Goal: Task Accomplishment & Management: Complete application form

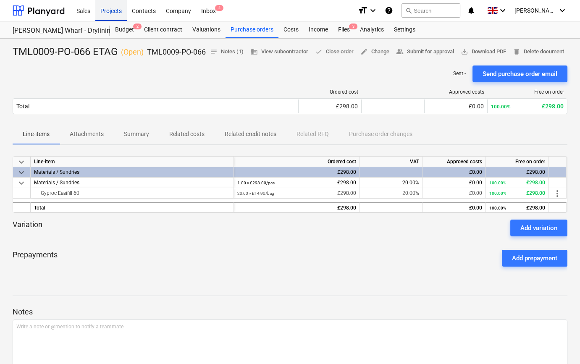
click at [112, 13] on div "Projects" at bounding box center [111, 10] width 32 height 21
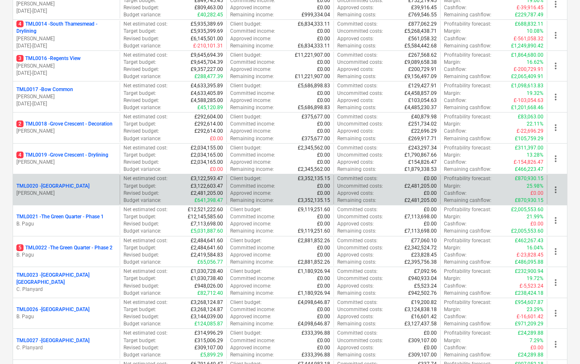
scroll to position [534, 0]
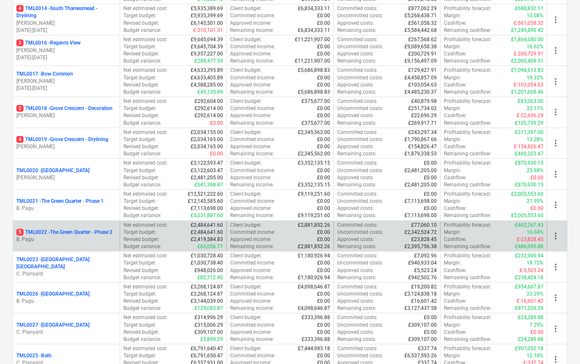
click at [74, 234] on p "5 TML0022 - The Green Quarter - Phase 2" at bounding box center [64, 232] width 96 height 7
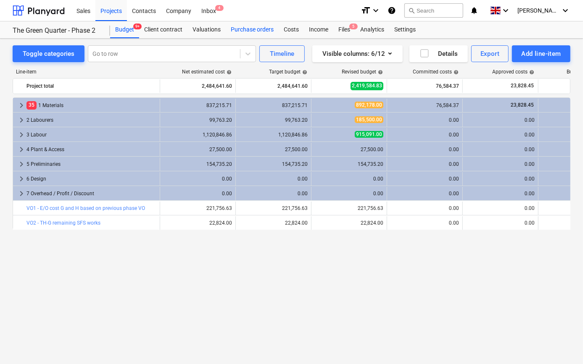
click at [246, 29] on div "Purchase orders" at bounding box center [252, 29] width 53 height 17
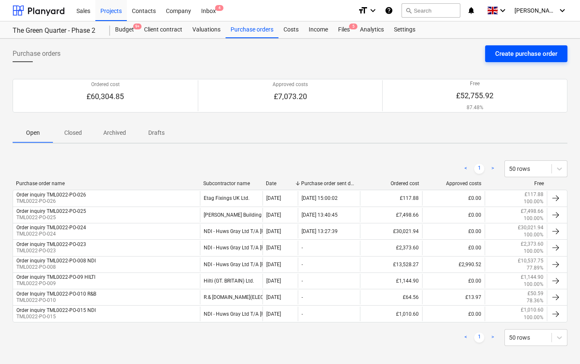
click at [532, 55] on div "Create purchase order" at bounding box center [526, 53] width 62 height 11
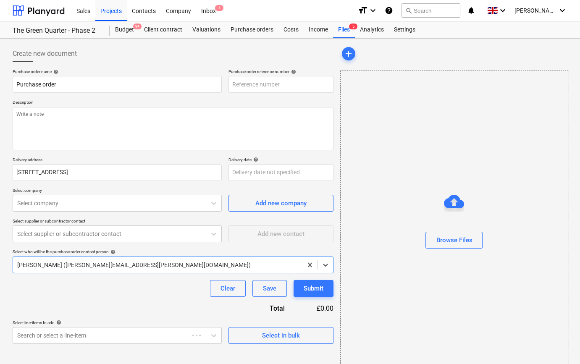
type textarea "x"
type input "TML0022-PO-046"
click at [275, 331] on div "Select in bulk" at bounding box center [281, 335] width 38 height 11
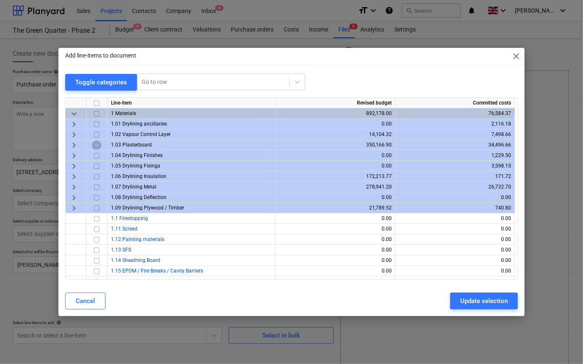
click at [95, 143] on input "checkbox" at bounding box center [97, 145] width 10 height 10
click at [71, 145] on span "keyboard_arrow_right" at bounding box center [74, 145] width 10 height 10
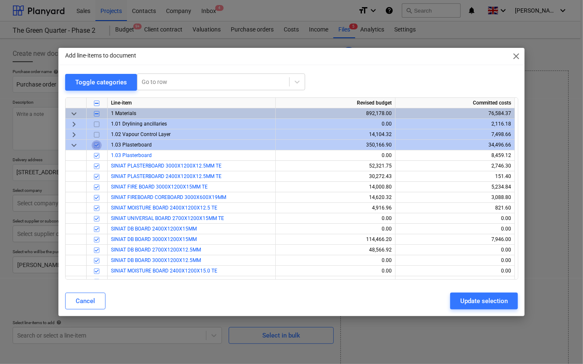
click at [95, 143] on input "checkbox" at bounding box center [97, 145] width 10 height 10
click at [96, 176] on input "checkbox" at bounding box center [97, 176] width 10 height 10
click at [475, 296] on div "Update selection" at bounding box center [483, 301] width 47 height 11
type textarea "x"
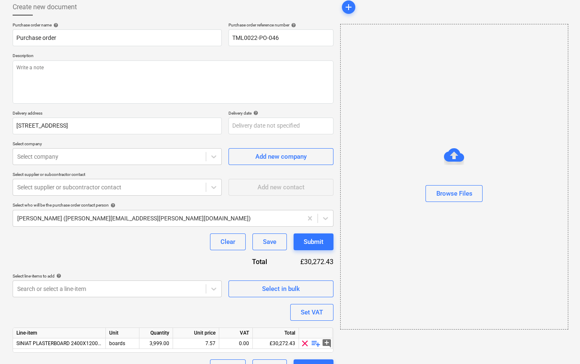
scroll to position [65, 0]
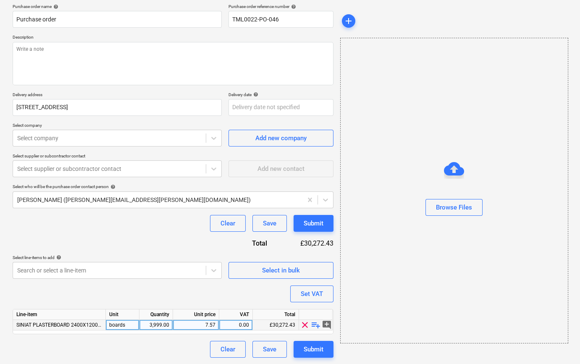
click at [159, 325] on div "3,999.00" at bounding box center [156, 325] width 26 height 11
click at [199, 323] on div "7.57" at bounding box center [195, 325] width 39 height 11
type input "4699559"
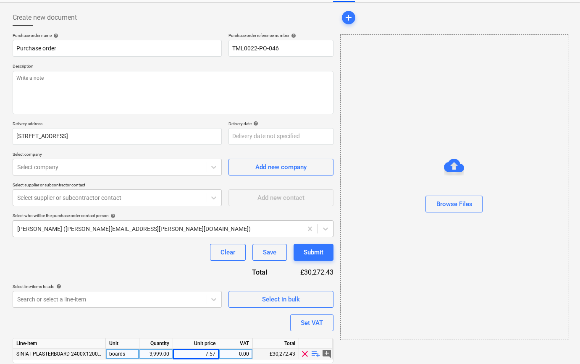
scroll to position [0, 0]
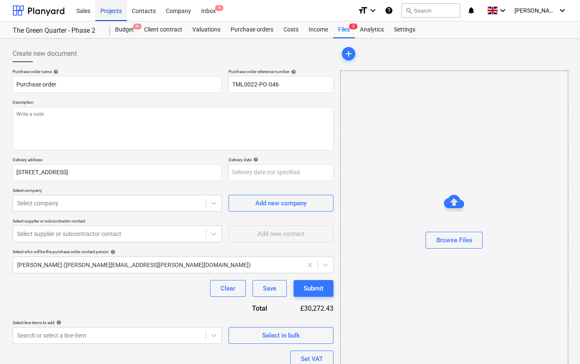
click at [113, 10] on div "Projects" at bounding box center [111, 10] width 32 height 21
